Goal: Task Accomplishment & Management: Manage account settings

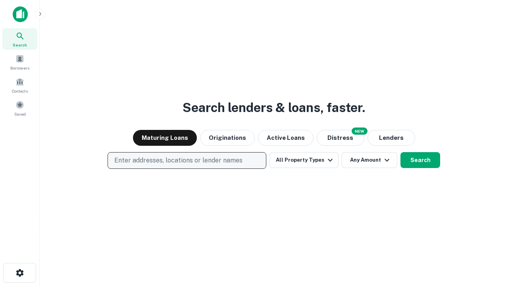
click at [187, 160] on p "Enter addresses, locations or lender names" at bounding box center [178, 161] width 128 height 10
type input "**********"
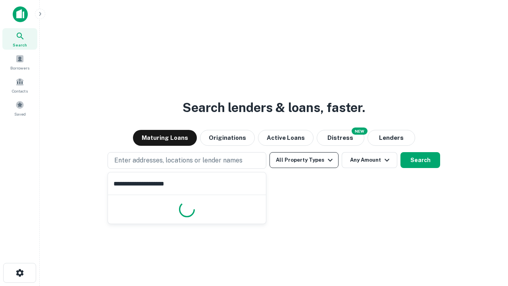
click at [304, 160] on button "All Property Types" at bounding box center [304, 160] width 69 height 16
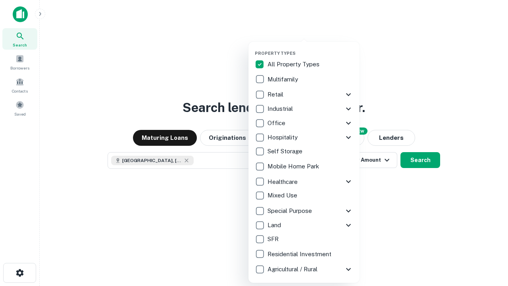
click at [310, 48] on button "button" at bounding box center [310, 48] width 111 height 0
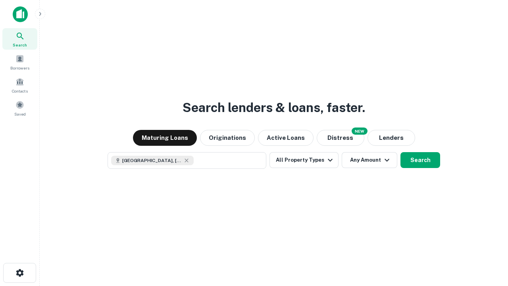
scroll to position [13, 0]
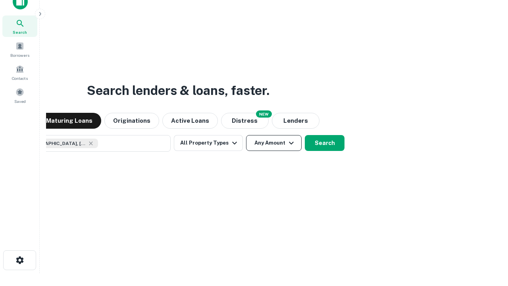
click at [246, 135] on button "Any Amount" at bounding box center [274, 143] width 56 height 16
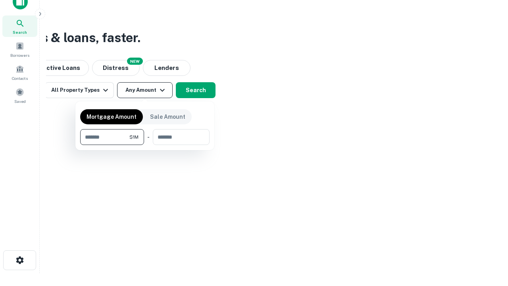
type input "*******"
click at [145, 145] on button "button" at bounding box center [144, 145] width 129 height 0
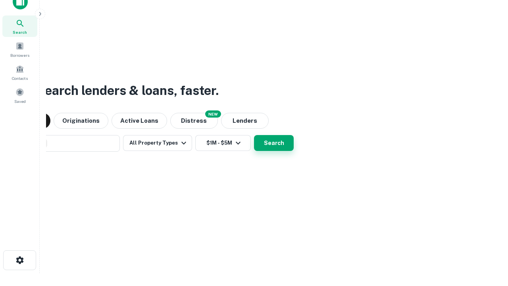
click at [254, 135] on button "Search" at bounding box center [274, 143] width 40 height 16
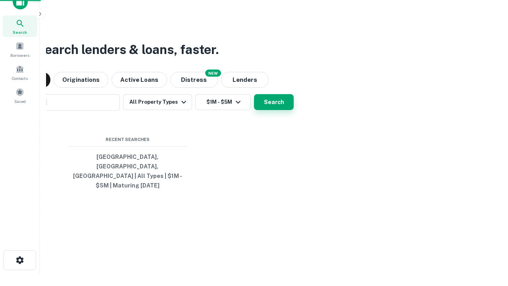
scroll to position [26, 225]
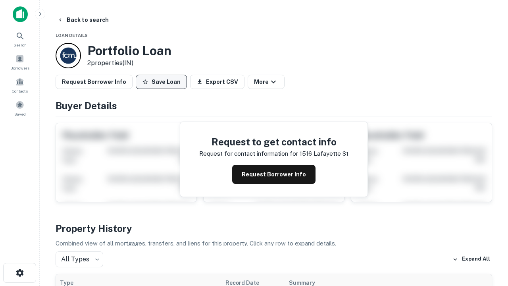
click at [161, 82] on button "Save Loan" at bounding box center [161, 82] width 51 height 14
click at [163, 82] on button "Loan Saved" at bounding box center [163, 82] width 55 height 14
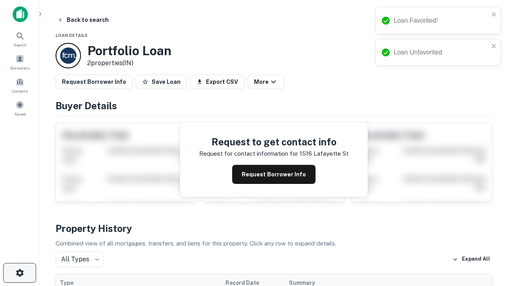
click at [19, 273] on icon "button" at bounding box center [20, 273] width 10 height 10
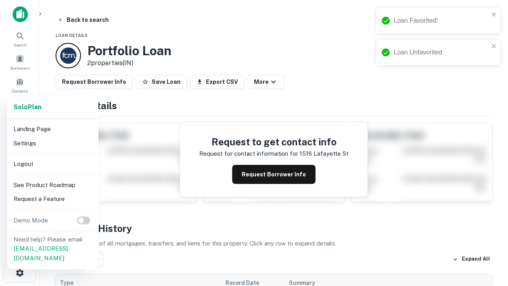
click at [52, 164] on li "Logout" at bounding box center [52, 164] width 85 height 14
